Goal: Task Accomplishment & Management: Use online tool/utility

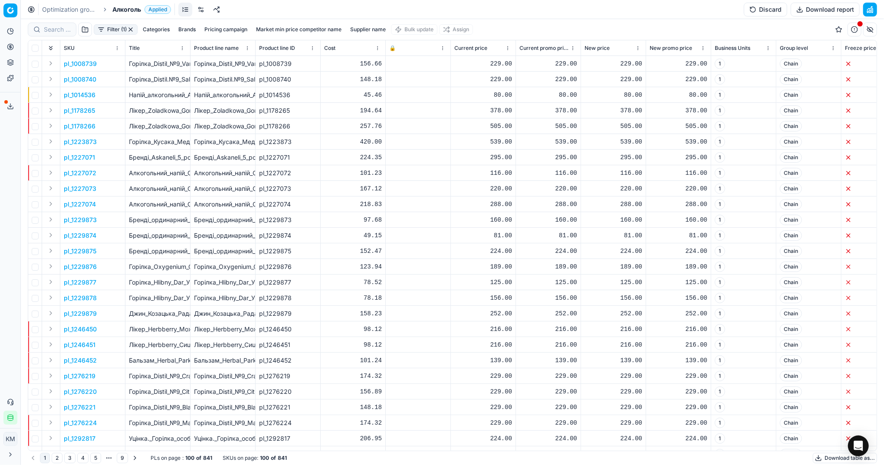
click at [822, 458] on button "Download table as..." at bounding box center [845, 458] width 64 height 10
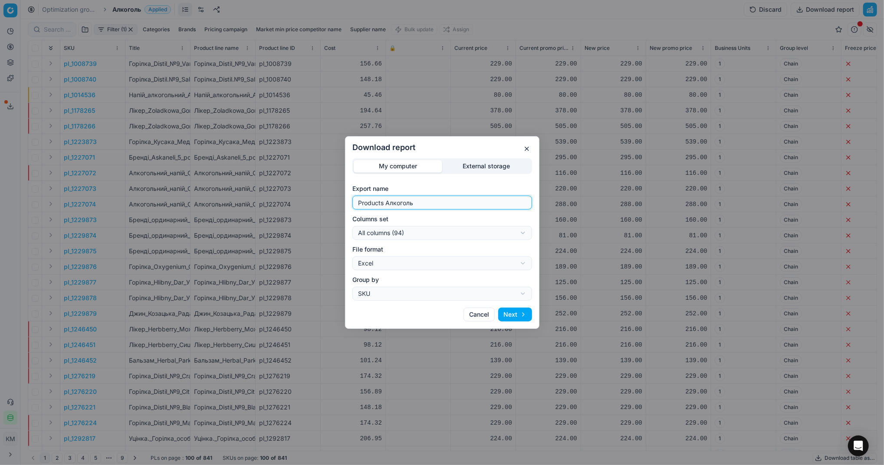
drag, startPoint x: 444, startPoint y: 205, endPoint x: 218, endPoint y: 199, distance: 226.3
click at [218, 199] on div "Download report My computer External storage Export name Products Алкоголь Colu…" at bounding box center [442, 232] width 884 height 465
type input "Компетера 15.09.2025"
click at [527, 313] on button "Next" at bounding box center [515, 315] width 34 height 14
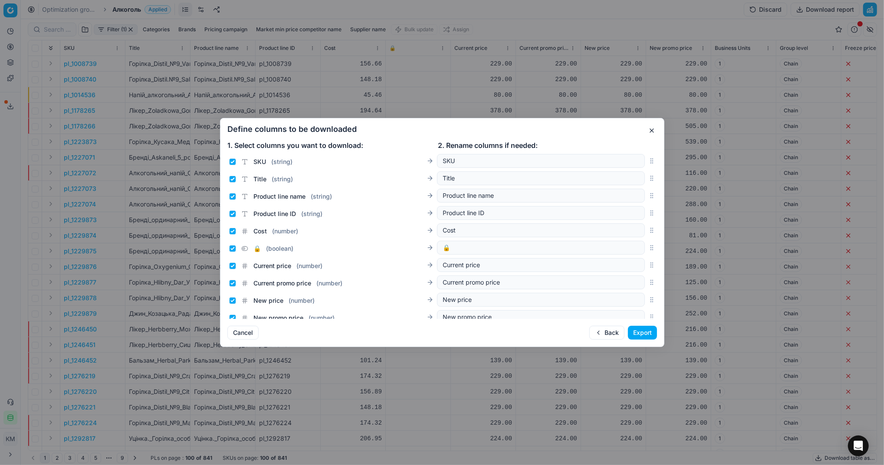
click at [645, 338] on button "Export" at bounding box center [642, 333] width 29 height 14
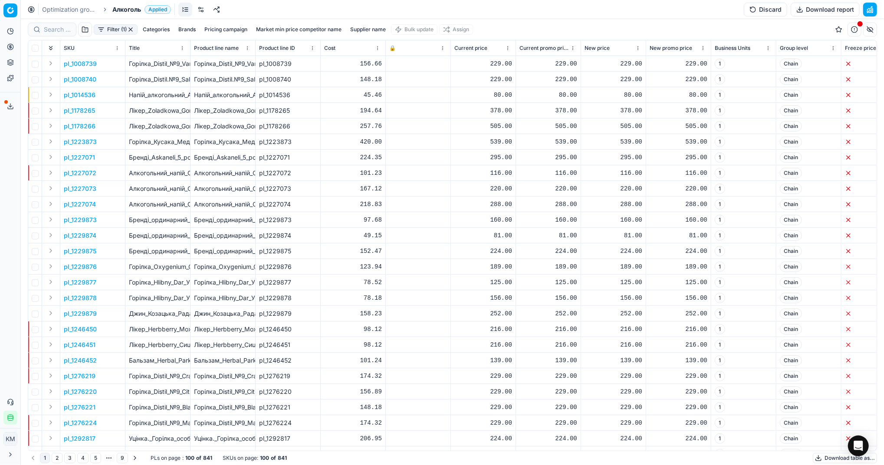
click at [13, 109] on icon at bounding box center [10, 106] width 7 height 7
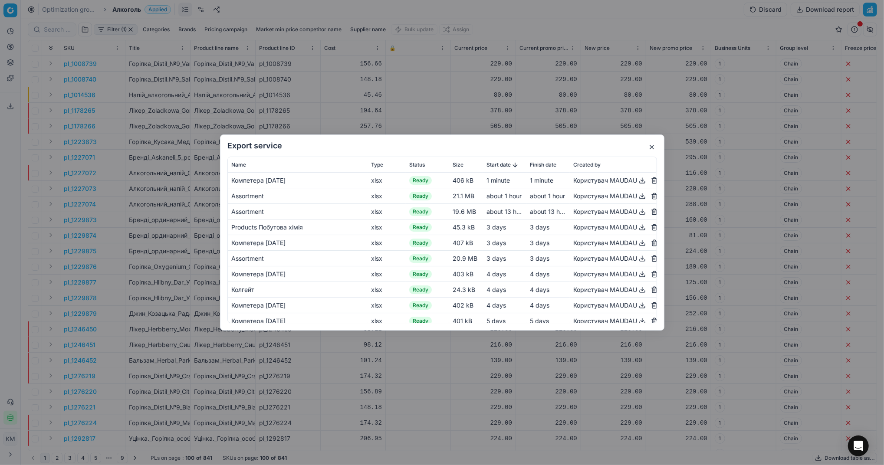
click at [637, 179] on button "button" at bounding box center [642, 180] width 10 height 10
click at [651, 148] on button "button" at bounding box center [652, 147] width 10 height 10
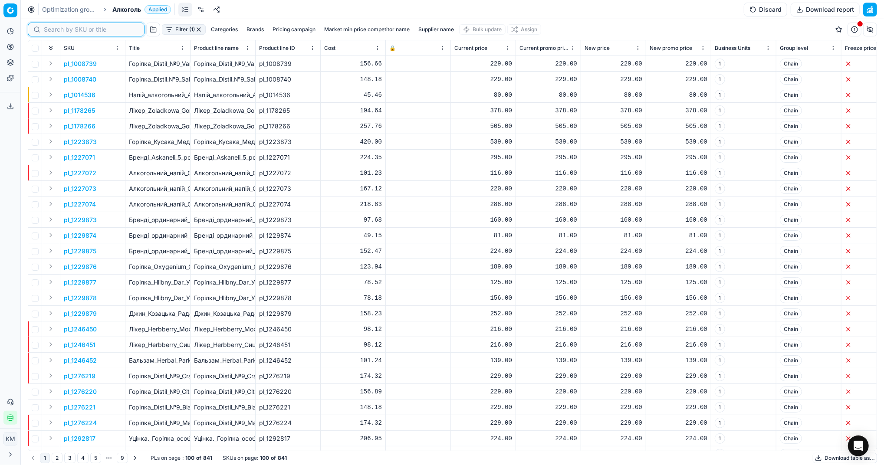
click at [54, 31] on input at bounding box center [91, 29] width 95 height 9
paste input "421090"
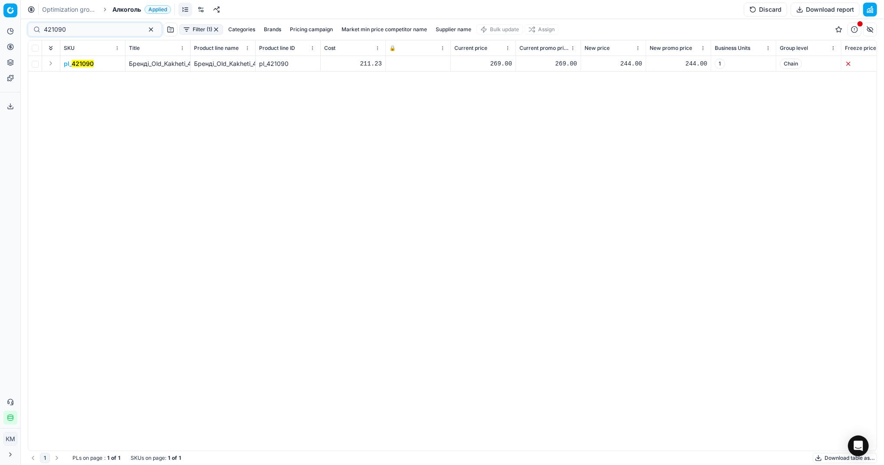
click at [82, 65] on mark "421090" at bounding box center [83, 63] width 22 height 7
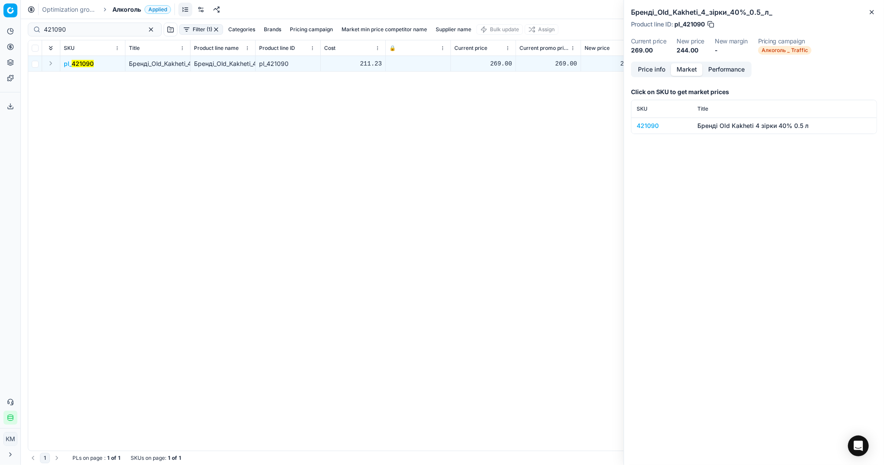
click at [682, 72] on button "Market" at bounding box center [687, 69] width 32 height 13
click at [654, 123] on div "421090" at bounding box center [662, 126] width 50 height 9
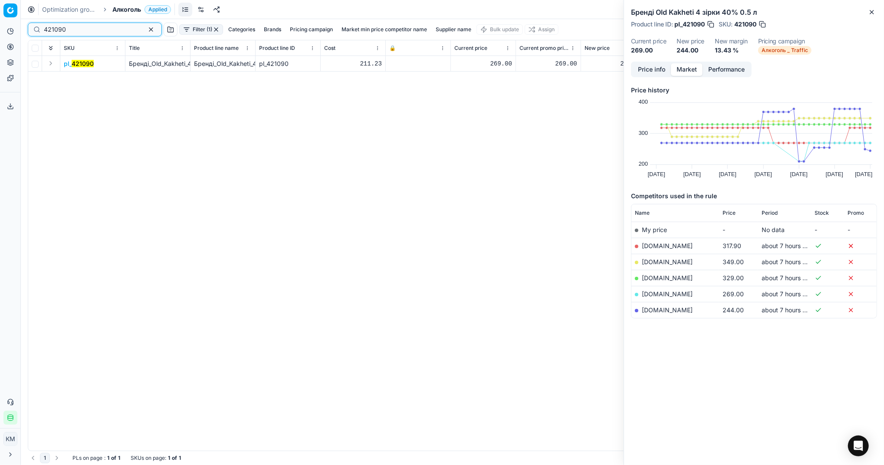
drag, startPoint x: 92, startPoint y: 29, endPoint x: 0, endPoint y: 39, distance: 93.0
click at [0, 39] on html "Pricing platform Analytics Pricing Product portfolio Templates Export service 6…" at bounding box center [442, 232] width 884 height 465
paste input "92836"
type input "492836"
click at [872, 11] on icon "button" at bounding box center [872, 12] width 7 height 7
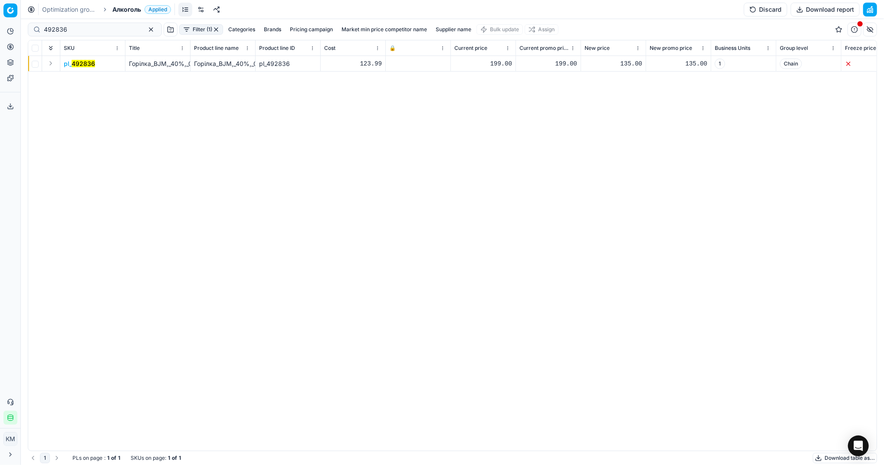
click at [87, 64] on mark "492836" at bounding box center [83, 63] width 23 height 7
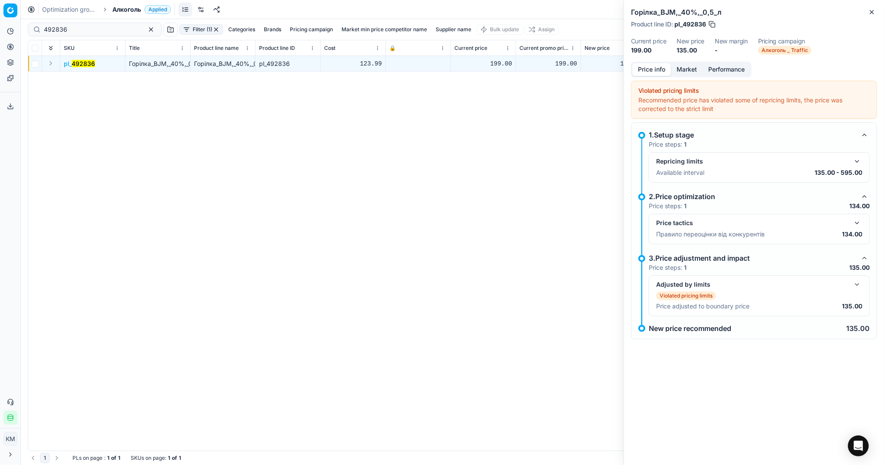
click at [688, 68] on button "Market" at bounding box center [687, 69] width 32 height 13
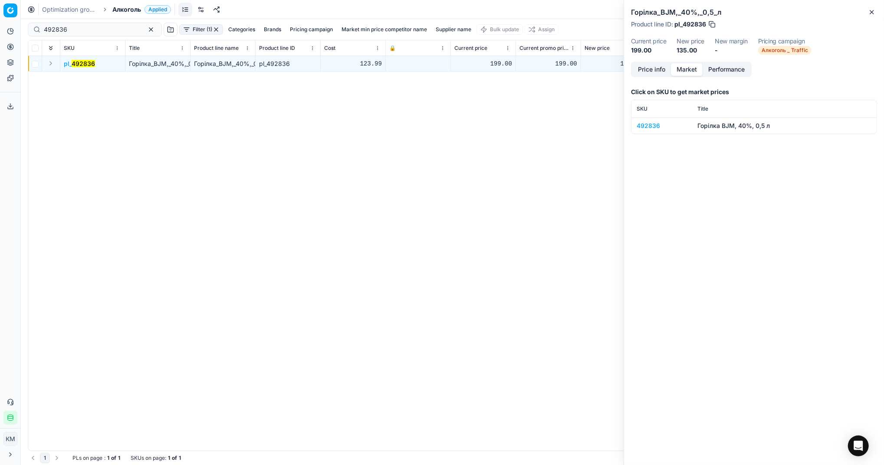
click at [639, 122] on div "492836" at bounding box center [662, 126] width 50 height 9
